Goal: Find specific page/section

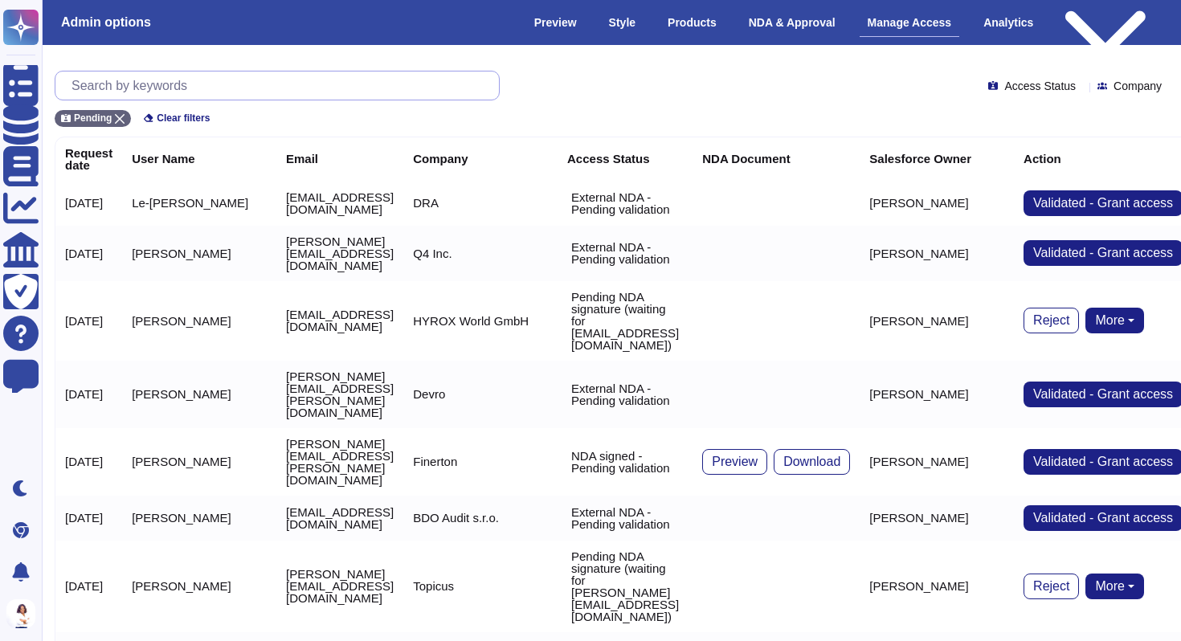
click at [433, 96] on input "text" at bounding box center [281, 86] width 436 height 28
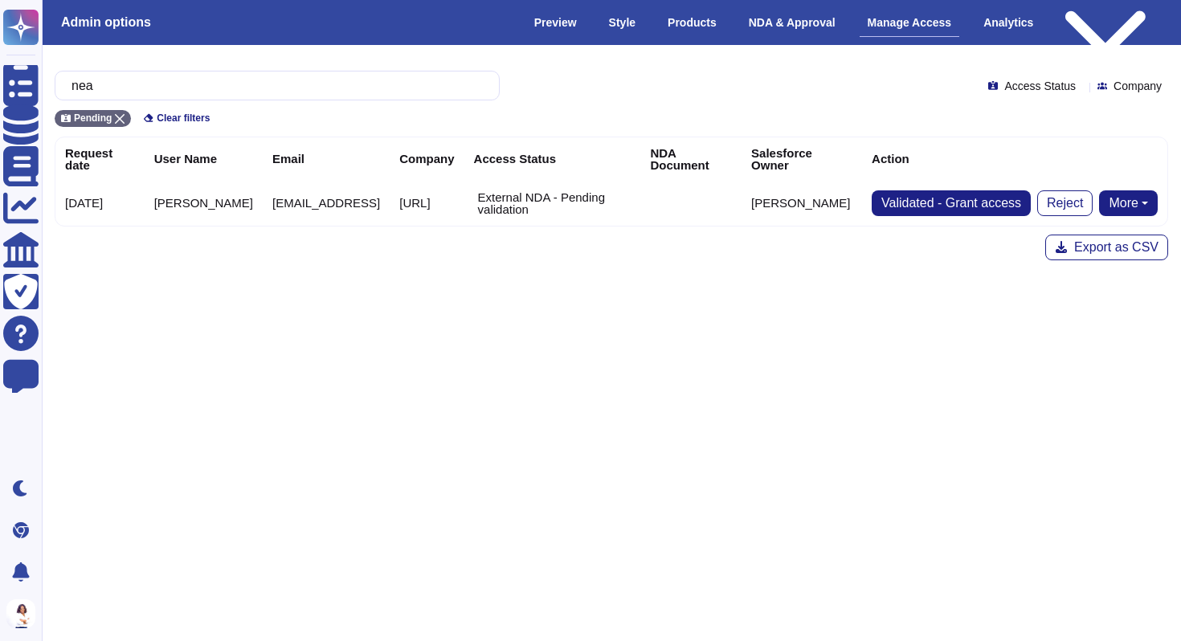
type input "nea"
click at [1137, 196] on button "More" at bounding box center [1128, 203] width 59 height 26
click at [733, 286] on html "Questionnaires Knowledge Base Documents Analytics CAIQ / SIG Trust Center Help …" at bounding box center [590, 143] width 1181 height 286
